Goal: Transaction & Acquisition: Purchase product/service

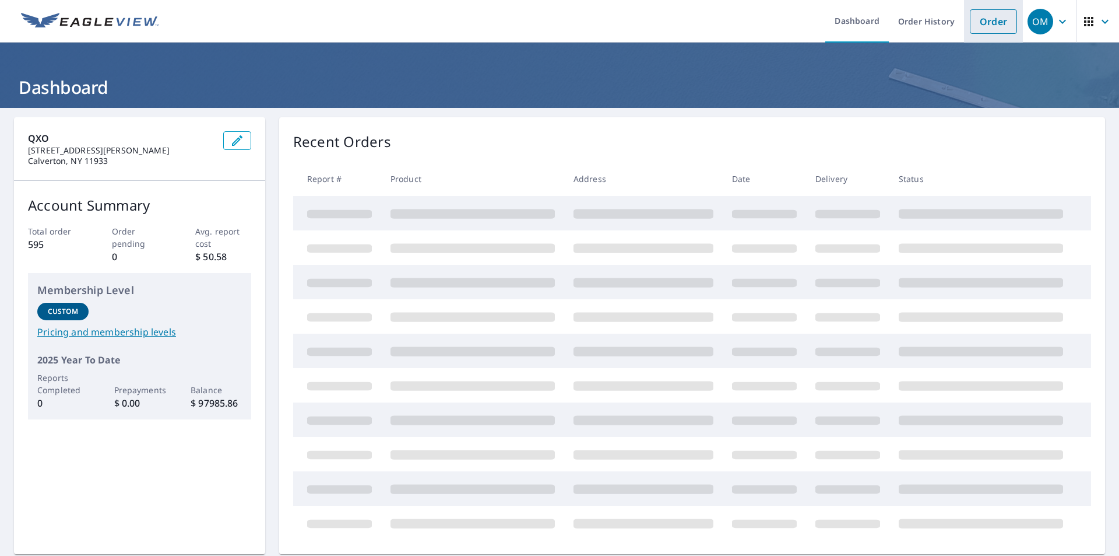
click at [974, 13] on link "Order" at bounding box center [993, 21] width 47 height 24
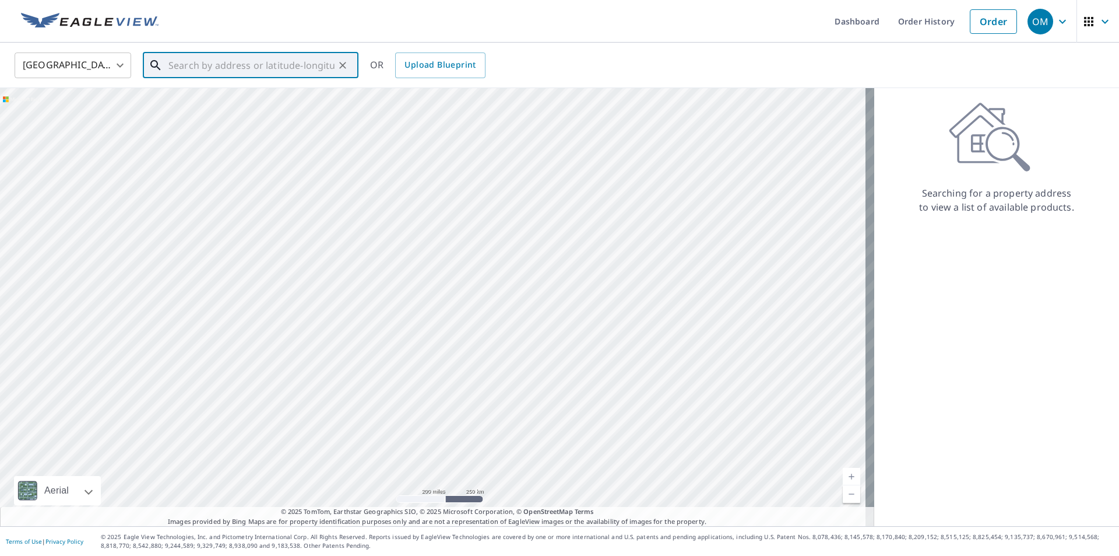
click at [215, 70] on input "text" at bounding box center [251, 65] width 166 height 33
type input "15 [PERSON_NAME] dr [PERSON_NAME] ny"
click at [295, 68] on input "15 [PERSON_NAME] dr [PERSON_NAME] ny" at bounding box center [251, 65] width 166 height 33
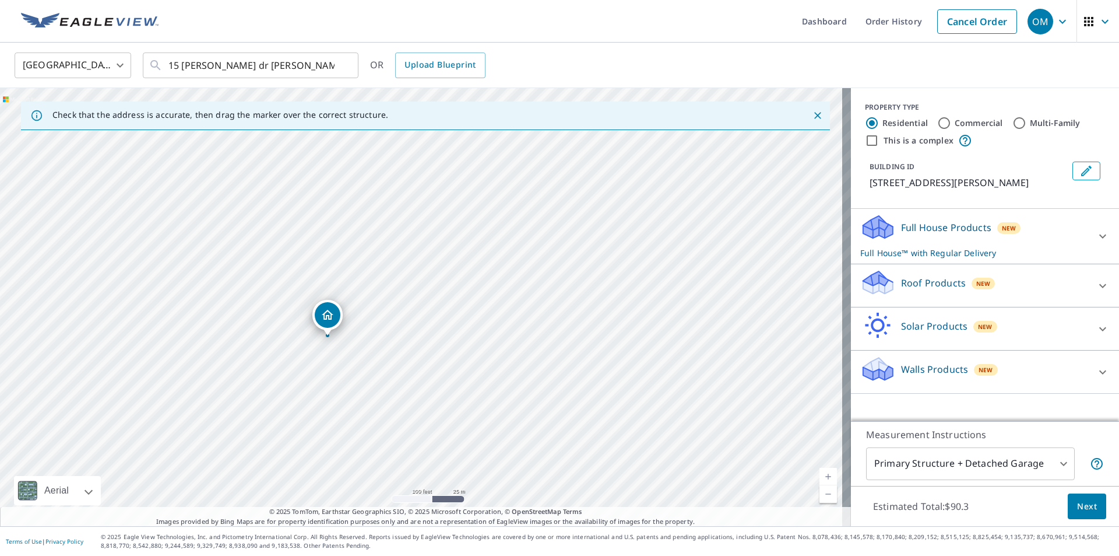
click at [326, 336] on div at bounding box center [327, 335] width 5 height 5
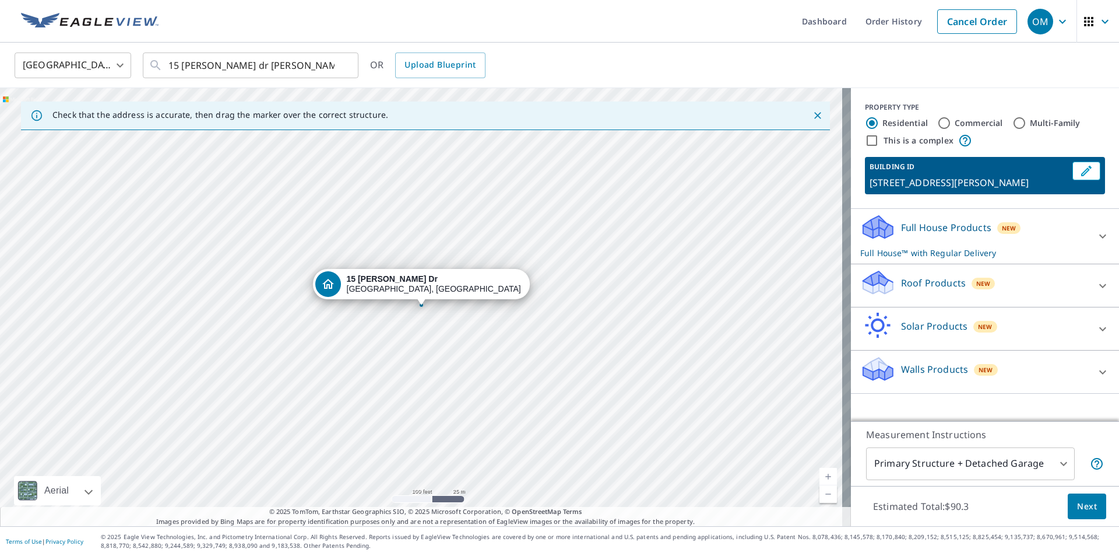
click at [952, 290] on div "Roof Products New" at bounding box center [974, 285] width 229 height 33
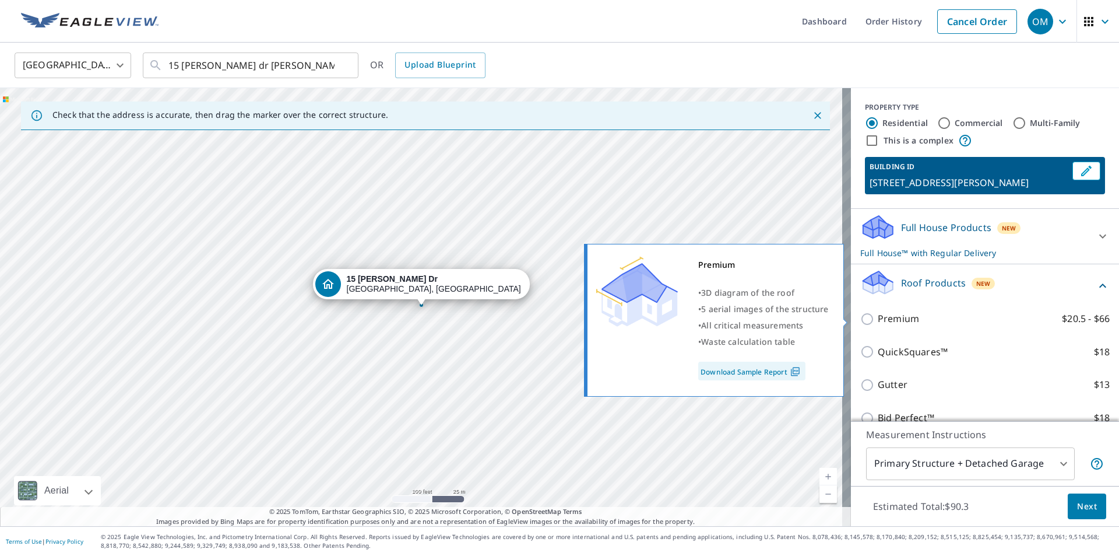
click at [883, 315] on p "Premium" at bounding box center [898, 318] width 41 height 15
click at [878, 315] on input "Premium $20.5 - $66" at bounding box center [868, 319] width 17 height 14
checkbox input "true"
checkbox input "false"
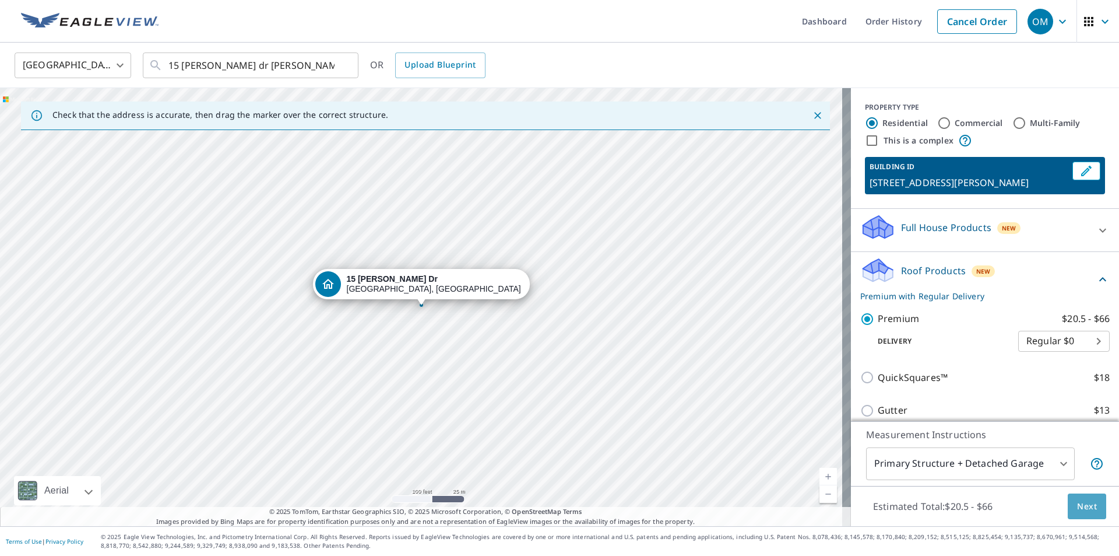
click at [1077, 506] on span "Next" at bounding box center [1087, 506] width 20 height 15
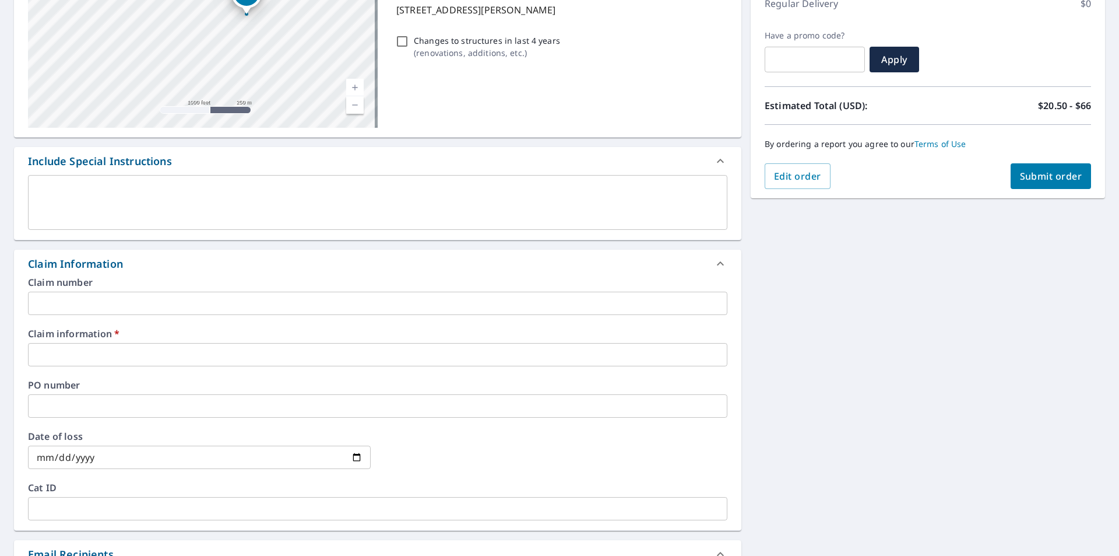
scroll to position [175, 0]
click at [119, 342] on input "text" at bounding box center [378, 353] width 700 height 23
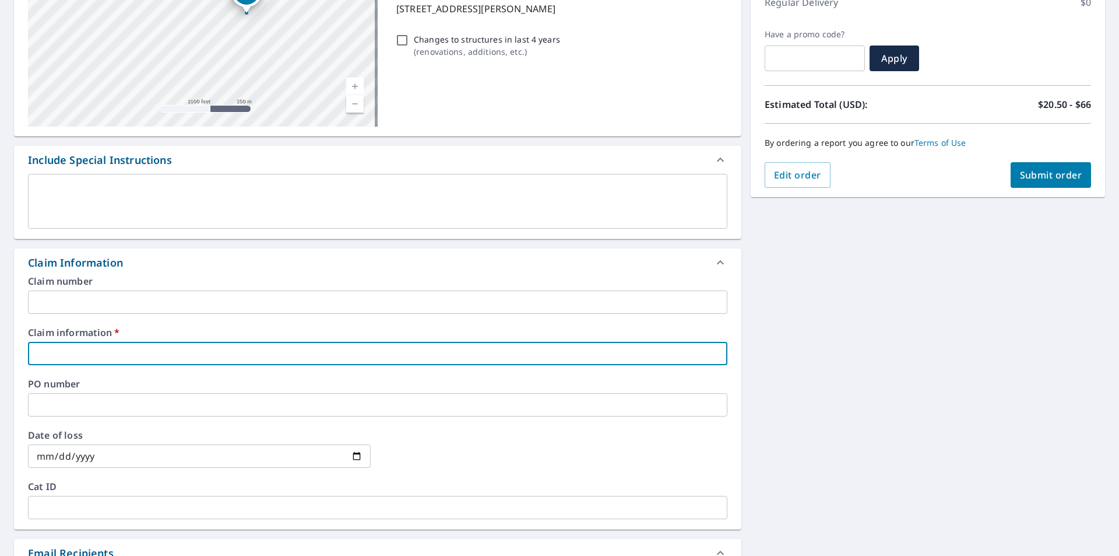
type input "441934 [PERSON_NAME]"
checkbox input "true"
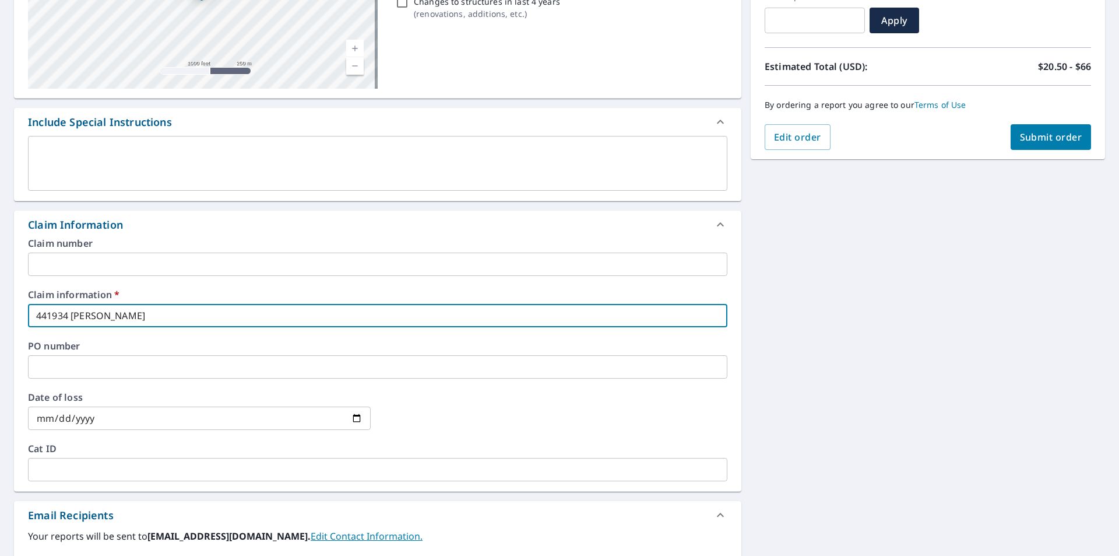
scroll to position [291, 0]
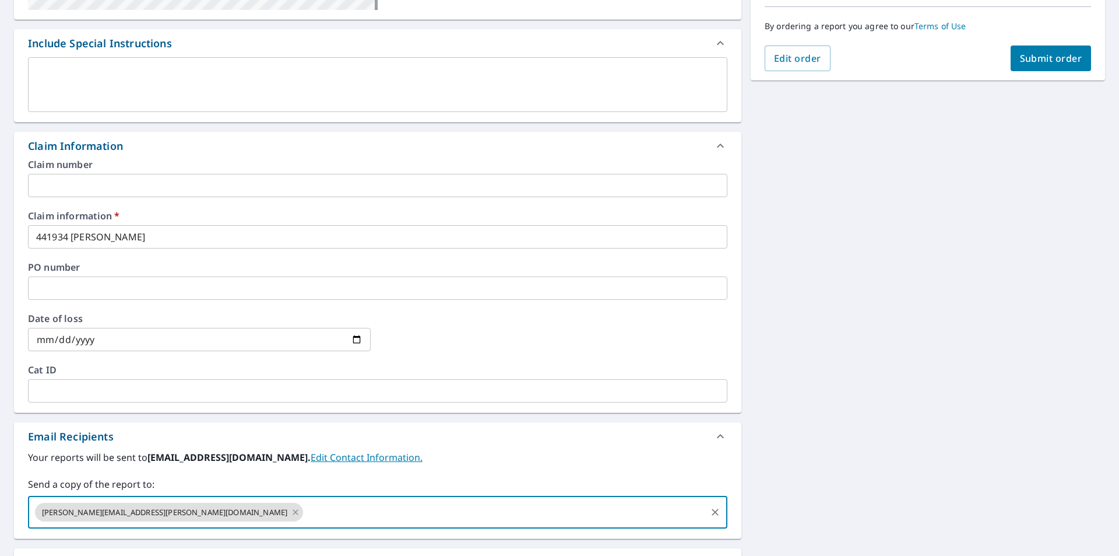
paste input "[PERSON_NAME][EMAIL_ADDRESS][PERSON_NAME][DOMAIN_NAME]"
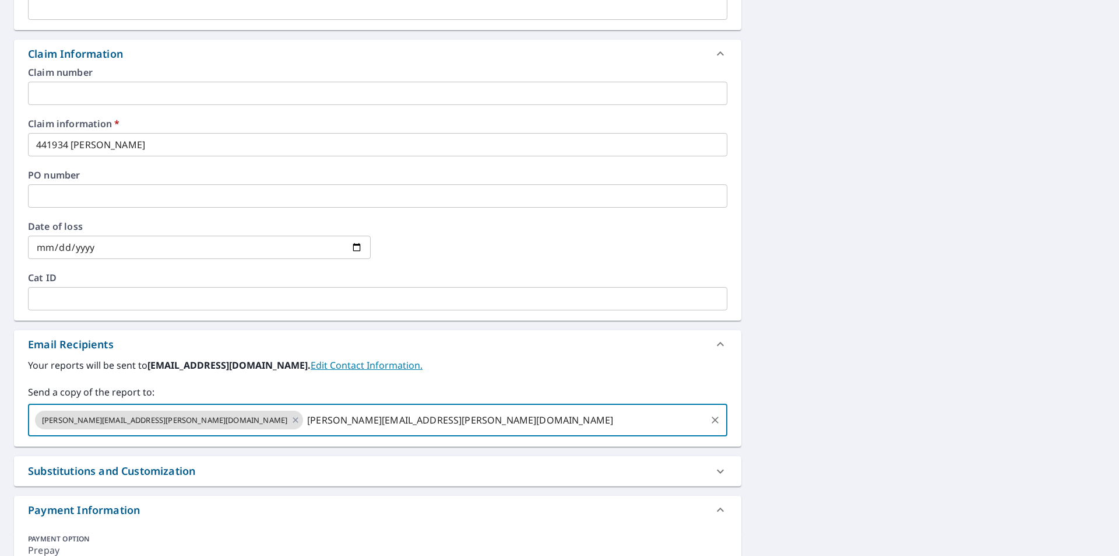
scroll to position [237, 0]
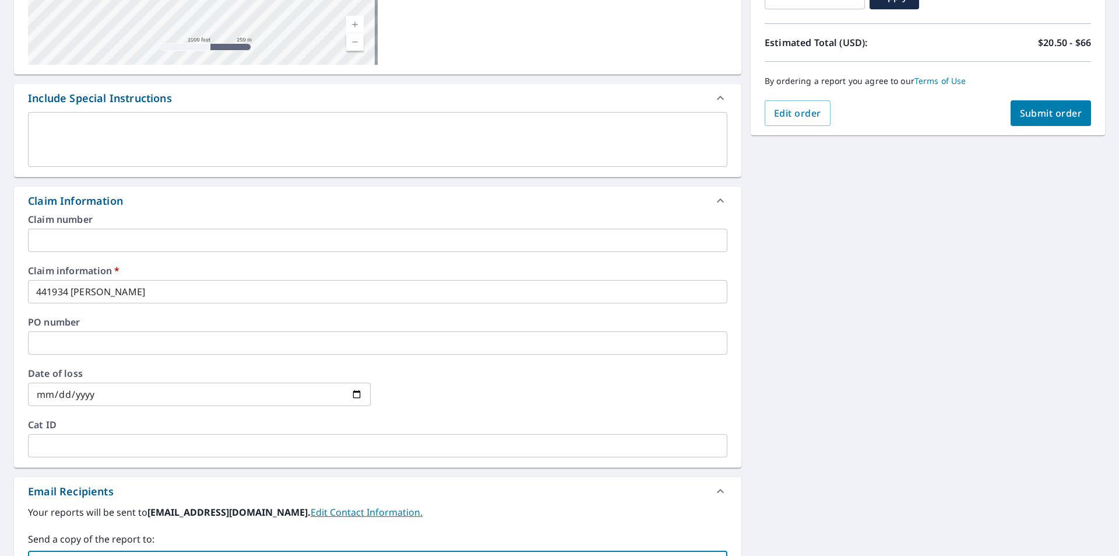
type input "[PERSON_NAME][EMAIL_ADDRESS][PERSON_NAME][DOMAIN_NAME]"
click at [1057, 117] on span "Submit order" at bounding box center [1051, 113] width 62 height 13
checkbox input "true"
